Goal: Check status: Check status

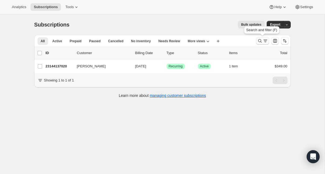
click at [261, 40] on icon "Search and filter results" at bounding box center [259, 40] width 5 height 5
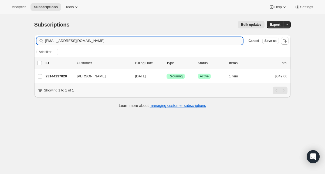
click at [95, 43] on input "[EMAIL_ADDRESS][DOMAIN_NAME]" at bounding box center [144, 41] width 198 height 8
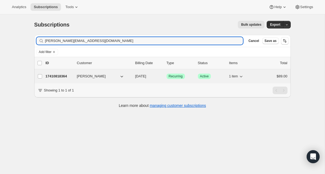
type input "[PERSON_NAME][EMAIL_ADDRESS][DOMAIN_NAME]"
click at [59, 76] on p "17410818364" at bounding box center [59, 75] width 27 height 5
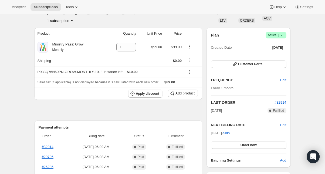
scroll to position [37, 0]
